Goal: Use online tool/utility: Use online tool/utility

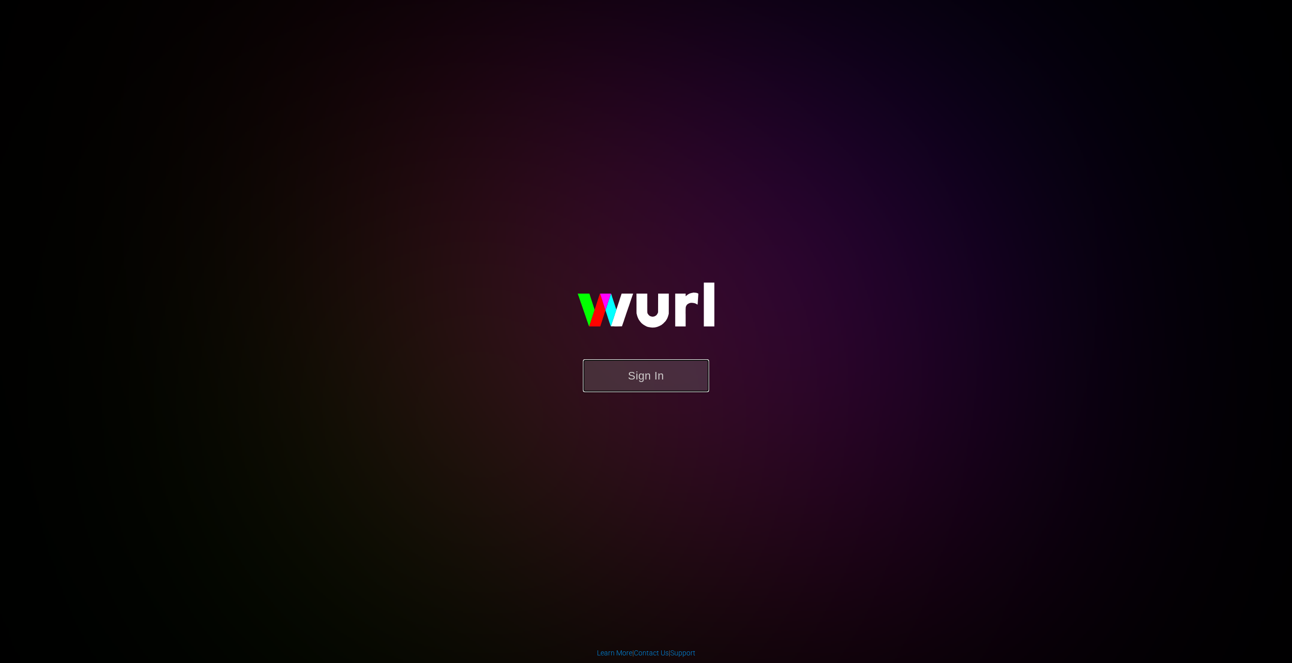
click at [636, 370] on button "Sign In" at bounding box center [646, 375] width 126 height 33
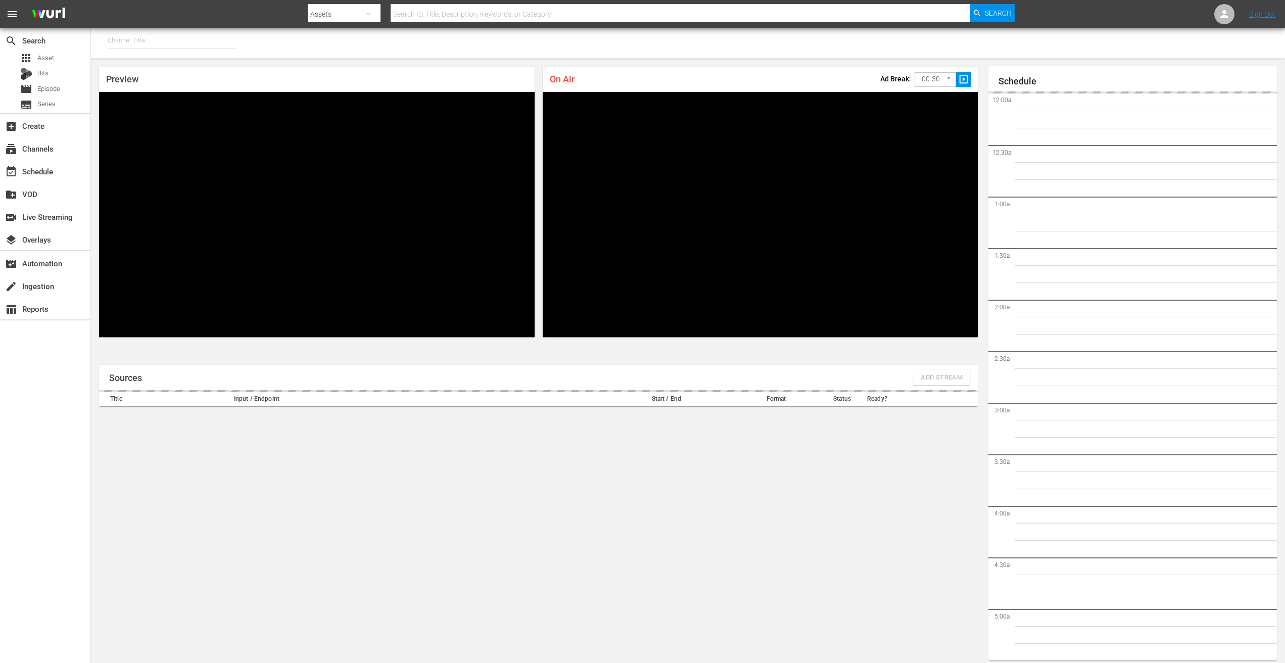
type input "PFL MMA (1309)"
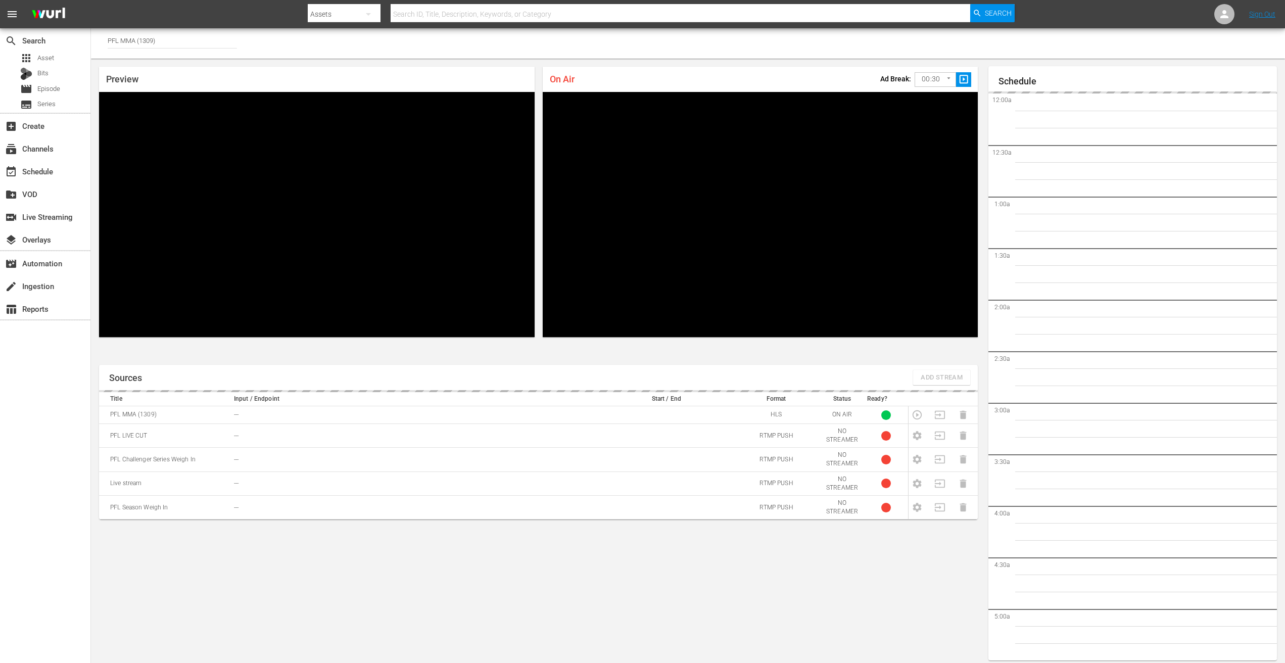
scroll to position [6, 0]
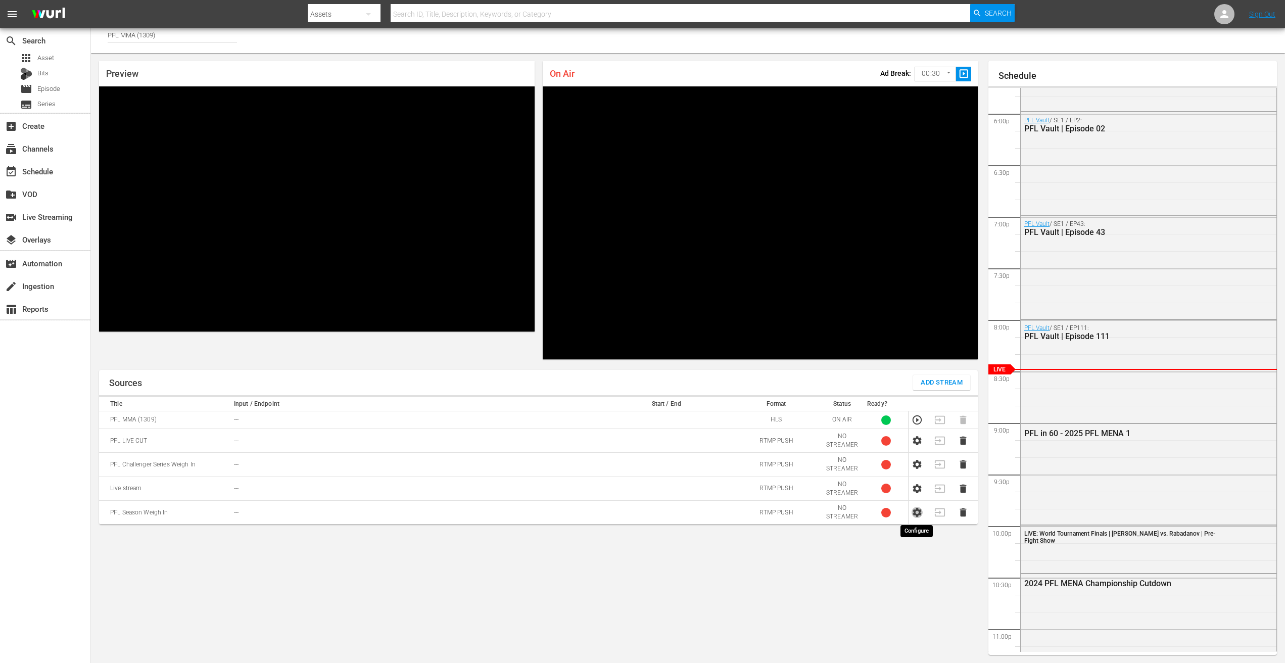
click at [917, 510] on icon "button" at bounding box center [916, 512] width 9 height 9
click at [288, 506] on p "rtmp://54.166.249.200:1935/rtmp-4469530/ed654f3e" at bounding box center [416, 509] width 364 height 9
copy p "rtmp://54.166.249.200:1935/rtmp-4469530/ed654f3e"
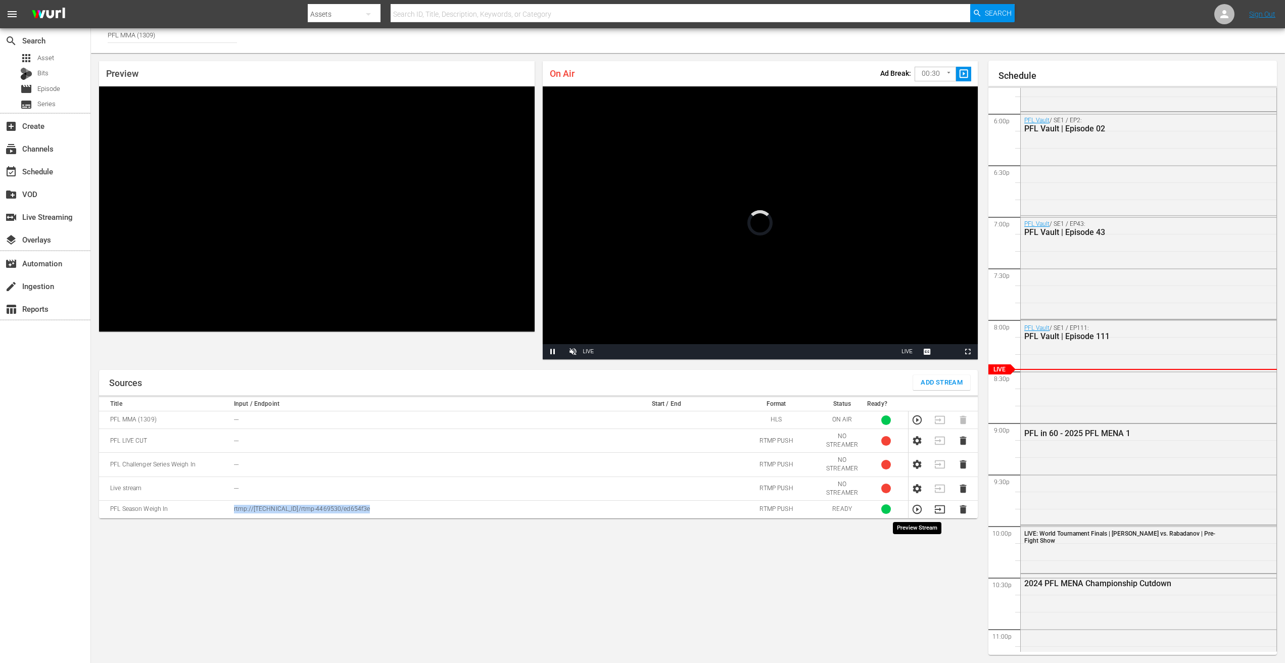
click at [919, 512] on icon "button" at bounding box center [916, 509] width 9 height 9
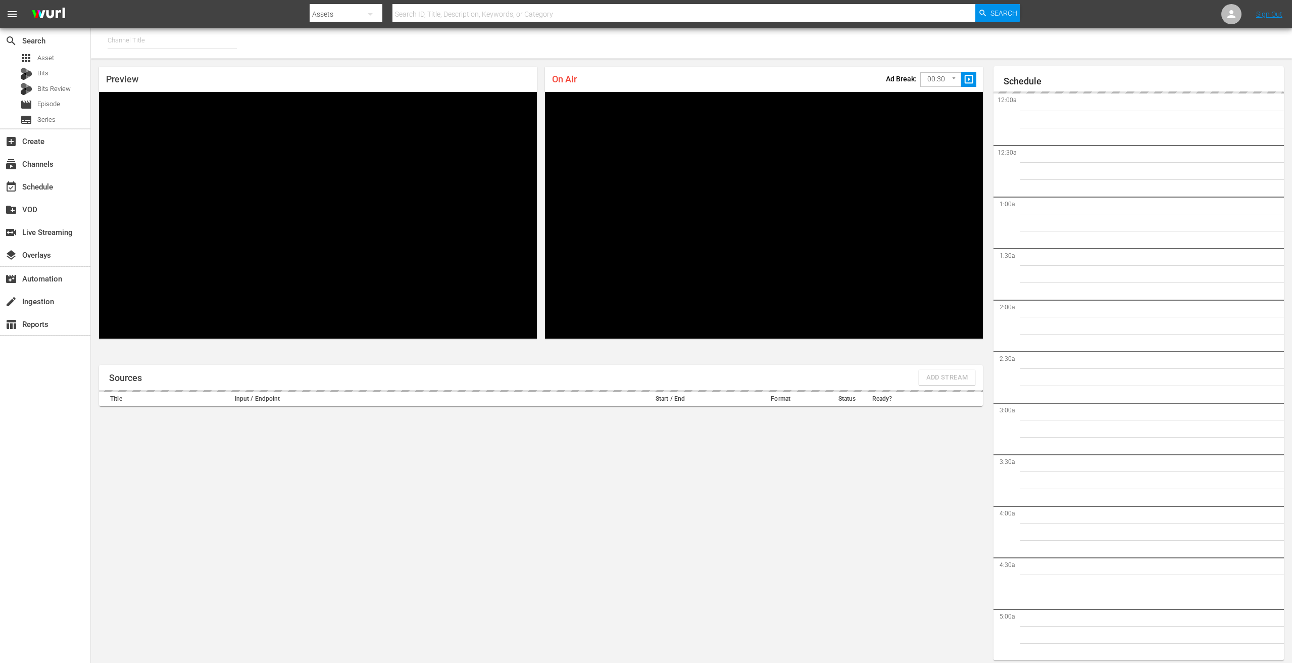
type input "PFL MMA (1309)"
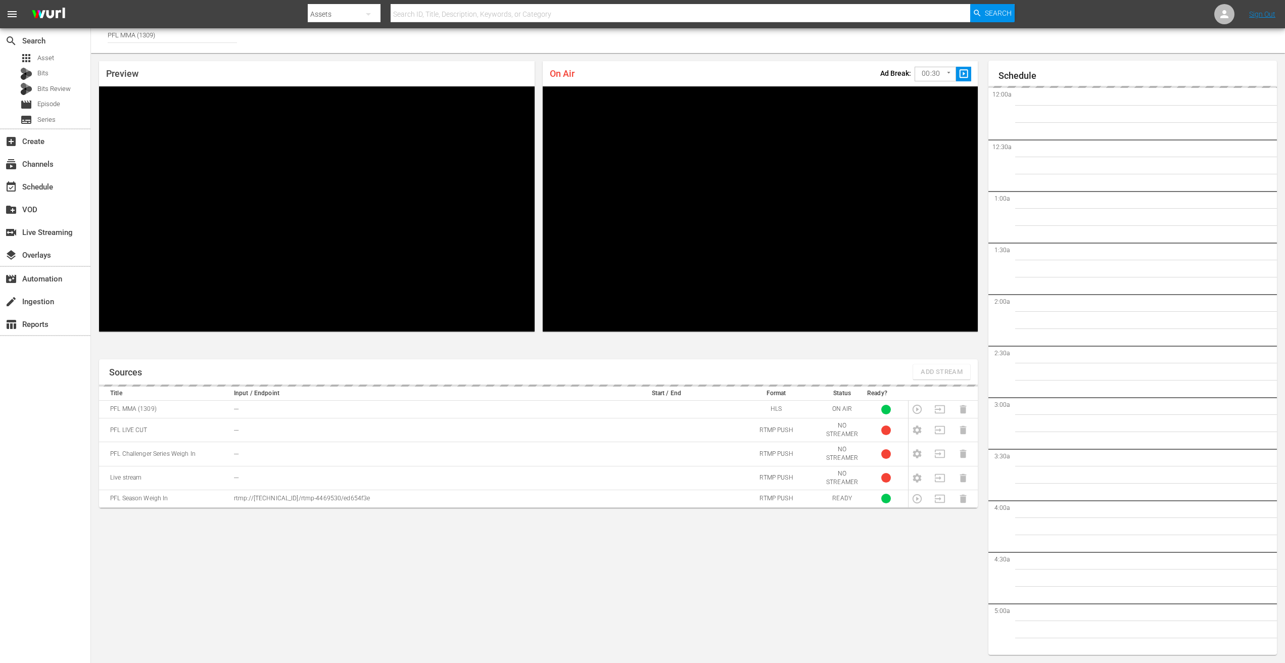
scroll to position [1891, 0]
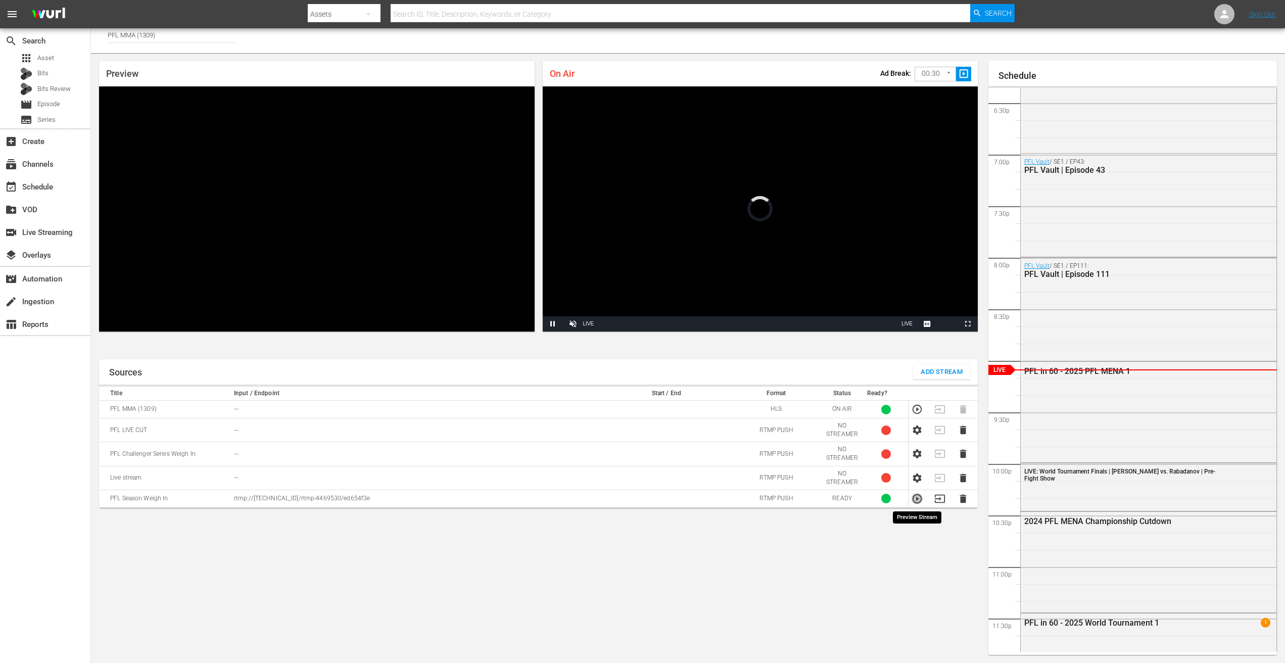
click at [916, 501] on icon "button" at bounding box center [916, 498] width 11 height 11
